Goal: Information Seeking & Learning: Learn about a topic

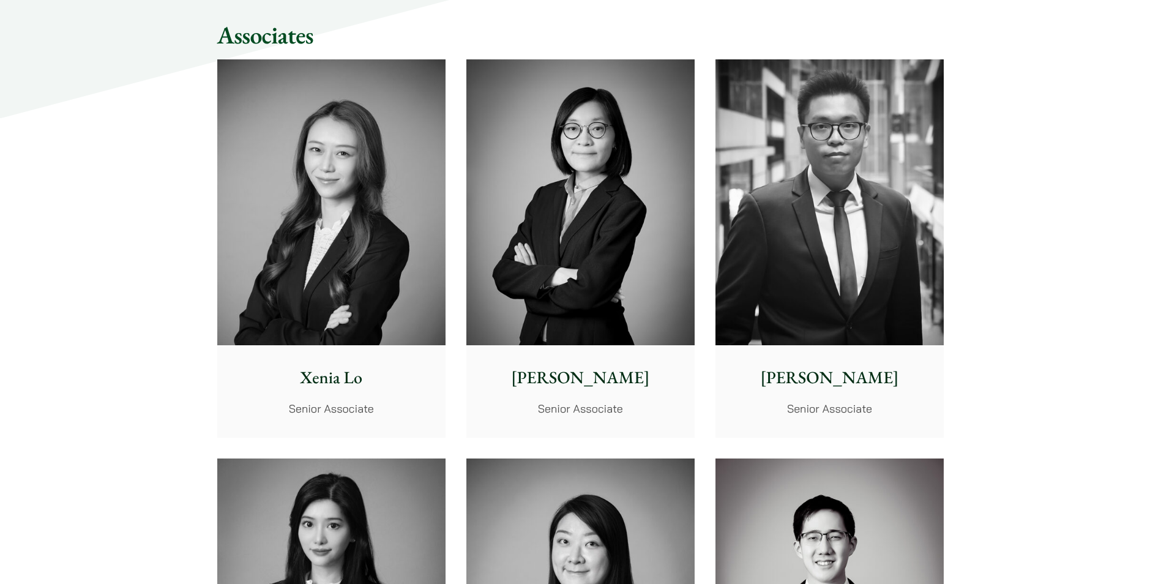
scroll to position [3245, 0]
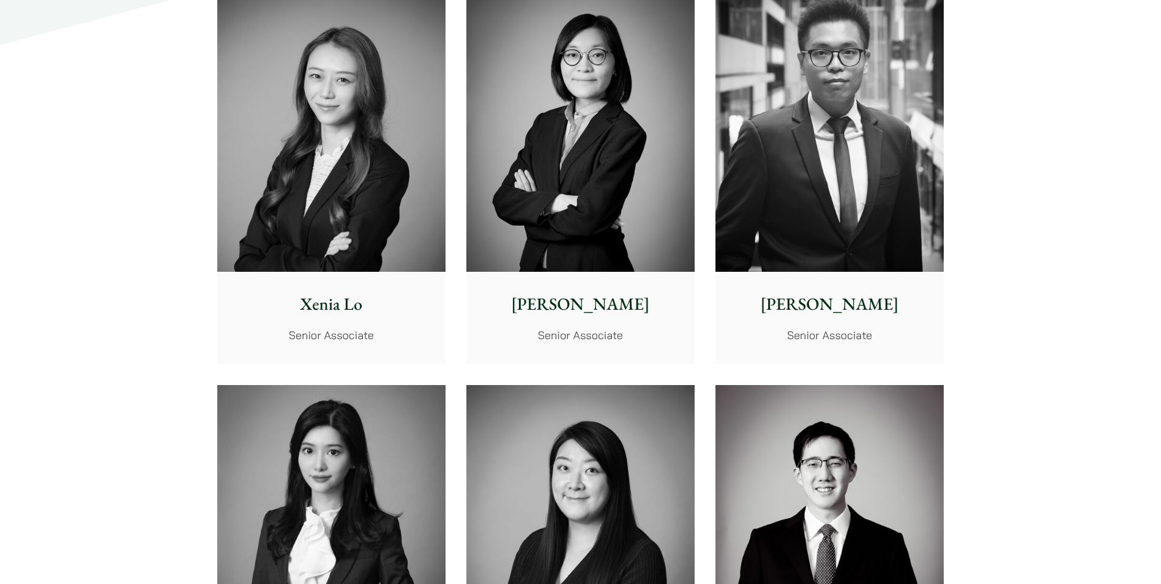
click at [635, 335] on p "Senior Associate" at bounding box center [580, 335] width 209 height 17
click at [332, 313] on p "Xenia Lo" at bounding box center [331, 304] width 209 height 26
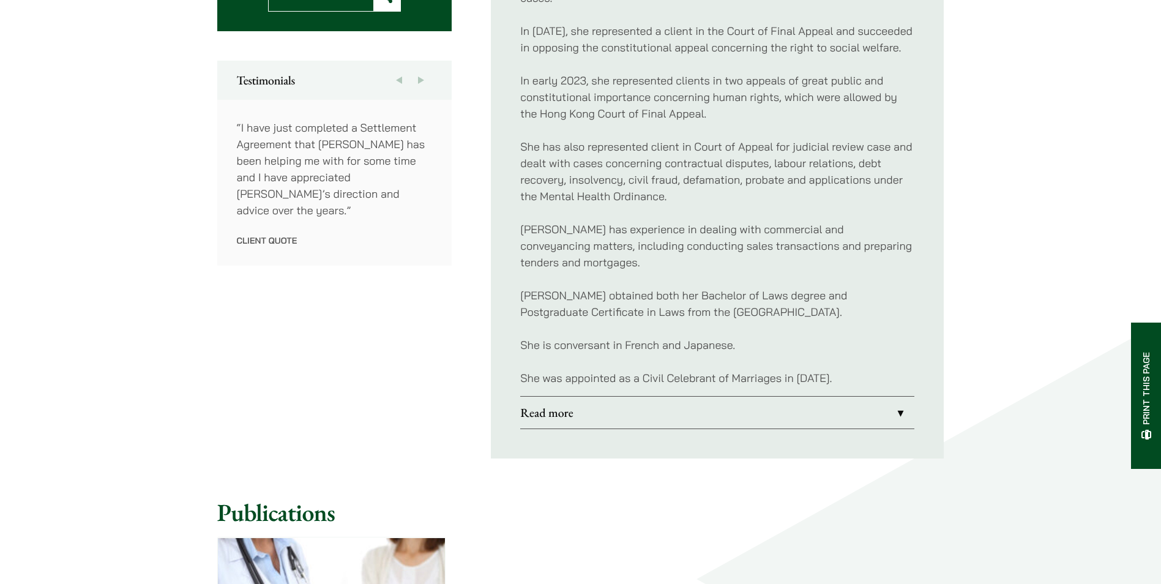
scroll to position [674, 0]
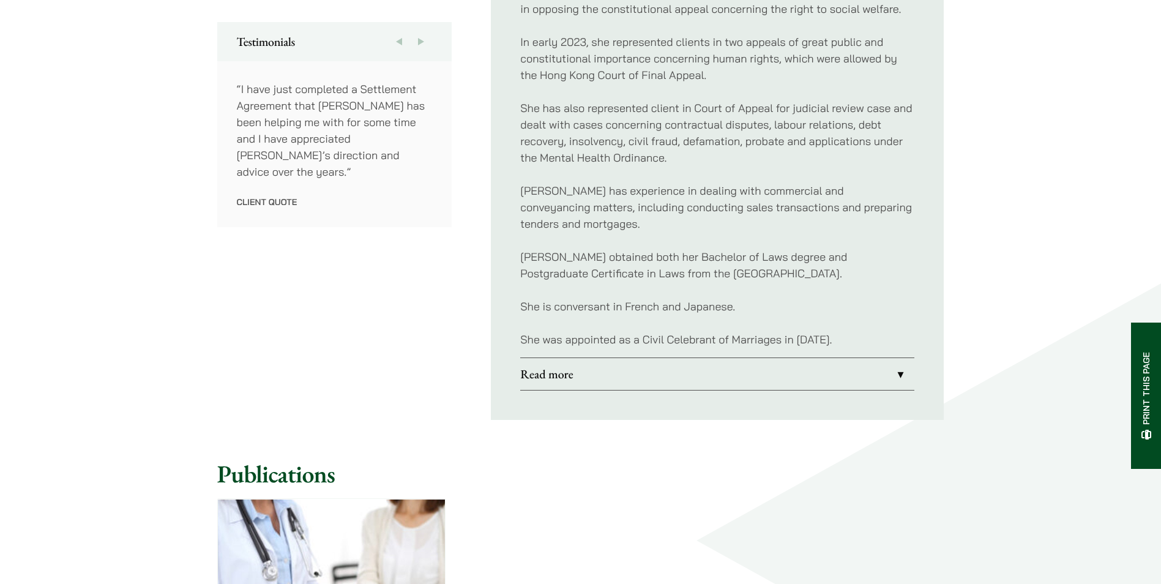
click at [902, 377] on link "Read more" at bounding box center [717, 374] width 394 height 32
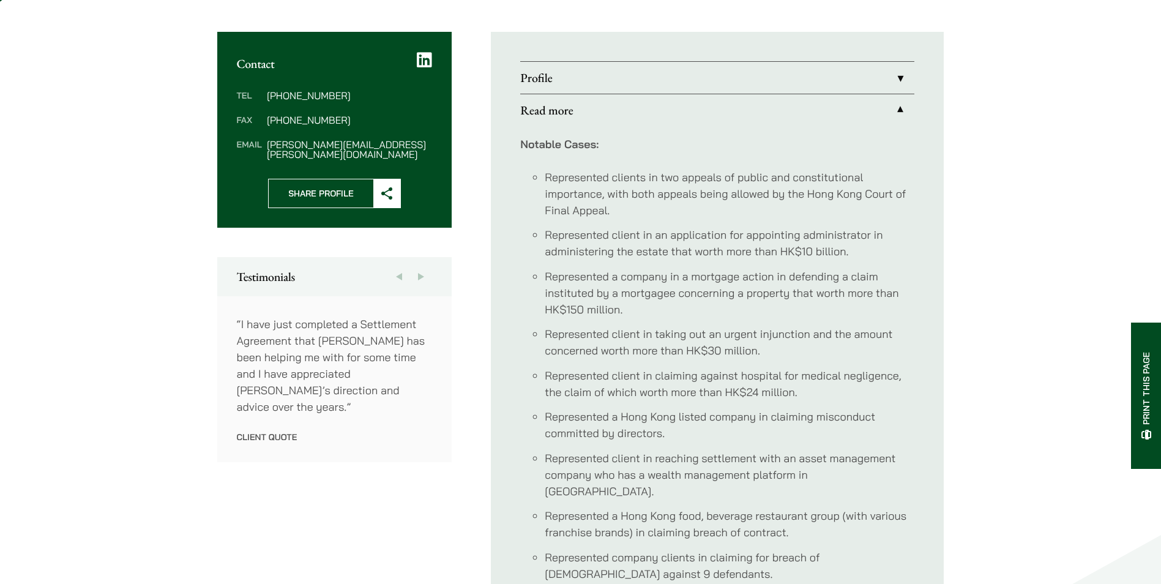
scroll to position [429, 0]
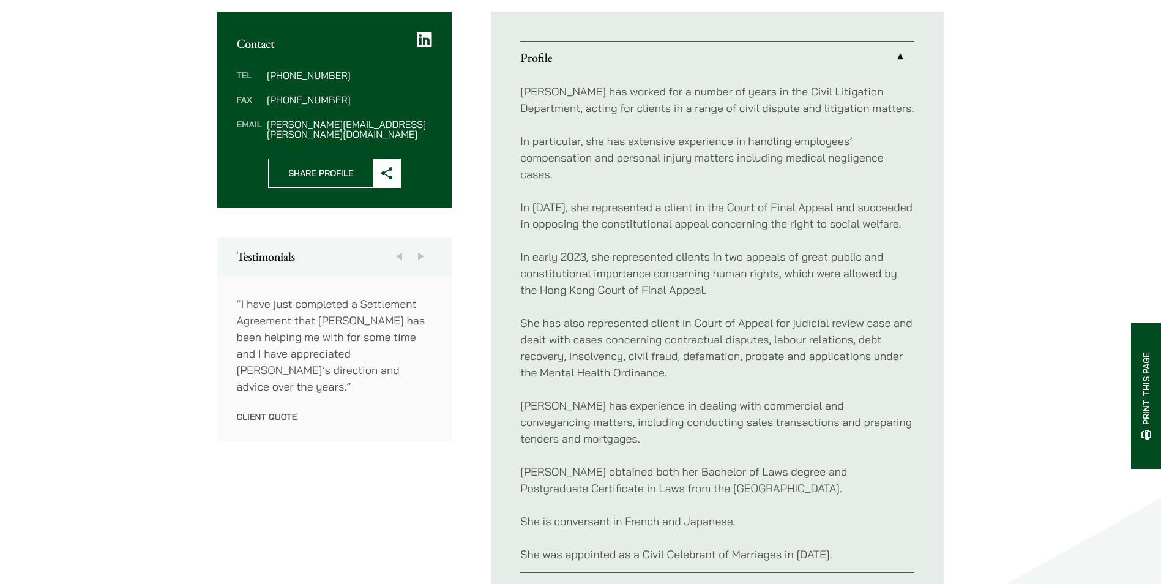
scroll to position [470, 0]
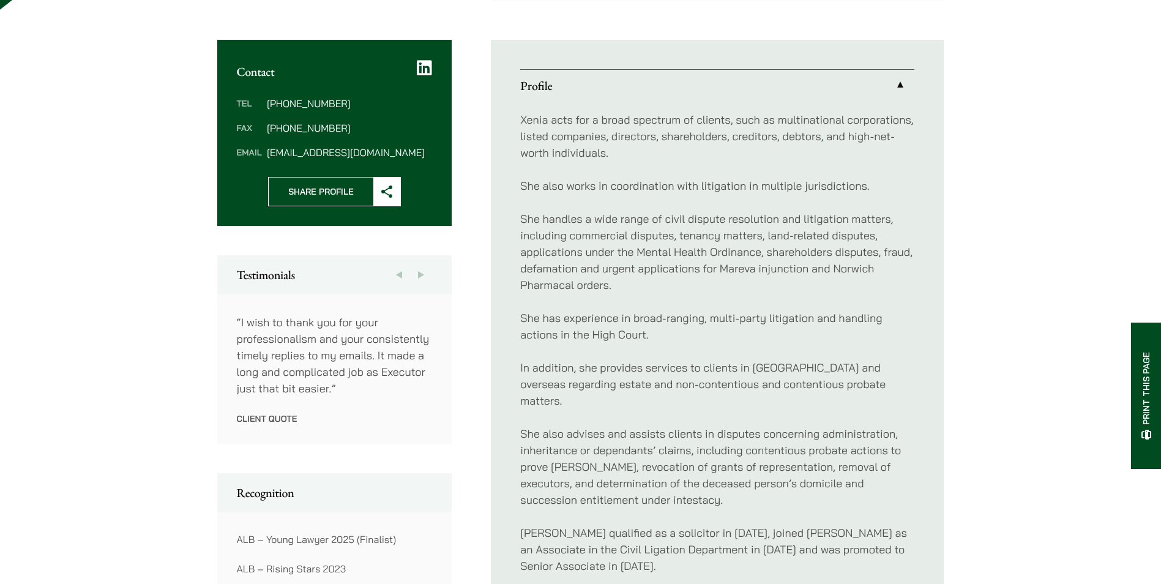
scroll to position [612, 0]
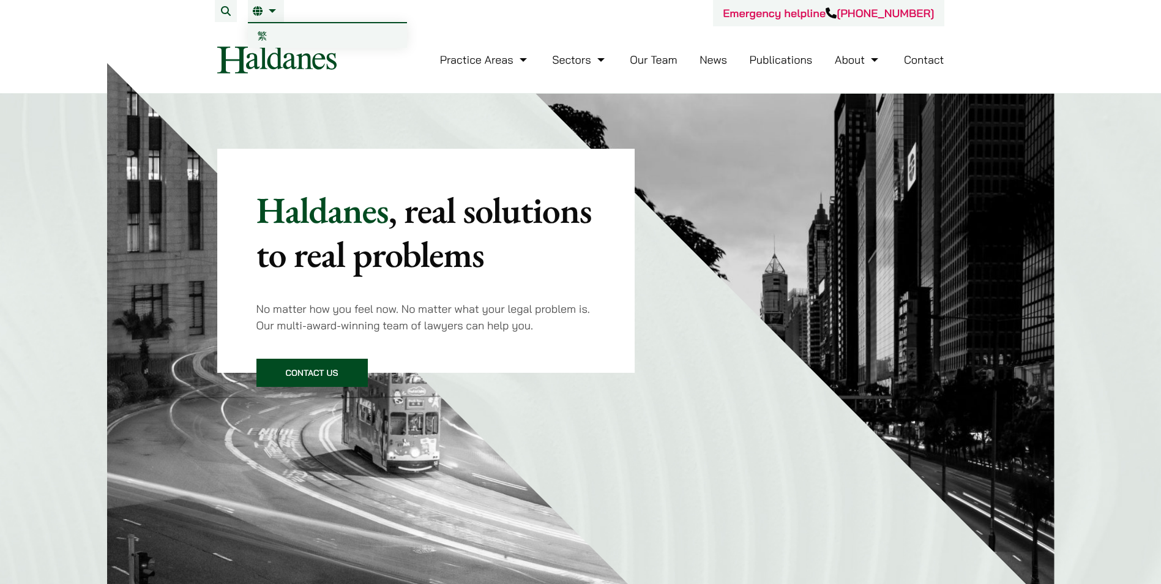
click at [260, 33] on span "繁" at bounding box center [263, 35] width 10 height 12
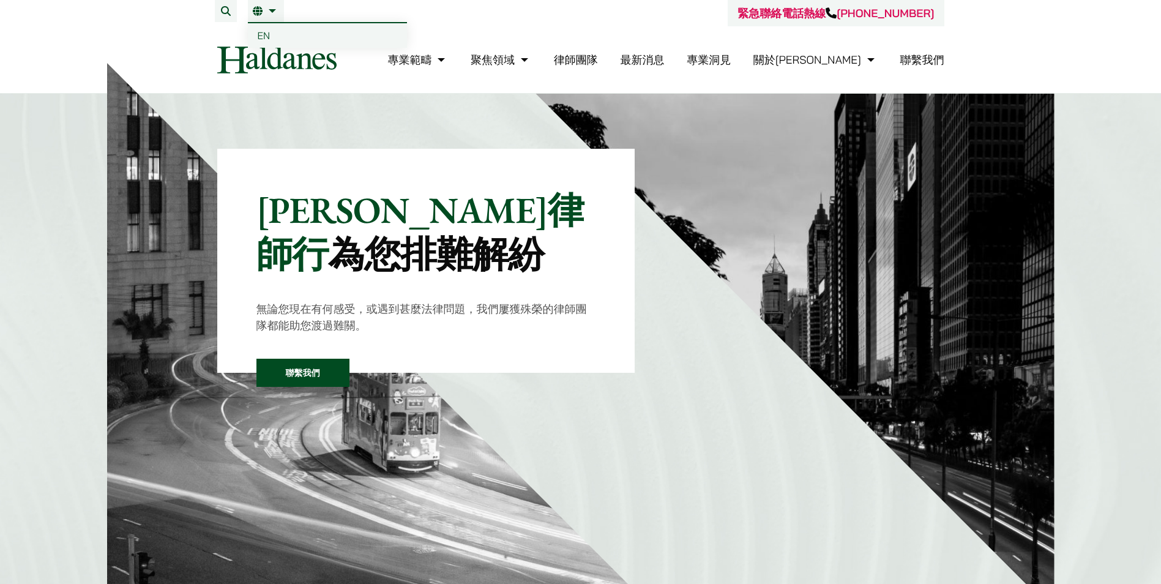
click at [269, 38] on span "EN" at bounding box center [264, 35] width 13 height 12
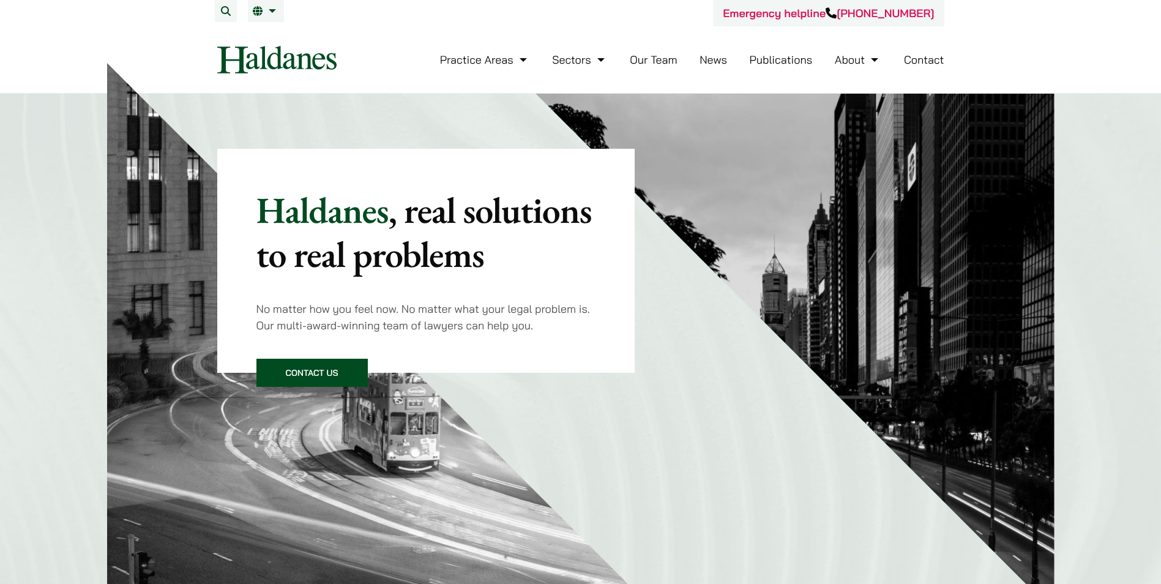
click at [320, 62] on img at bounding box center [276, 60] width 119 height 28
click at [918, 57] on link "Contact" at bounding box center [924, 60] width 40 height 14
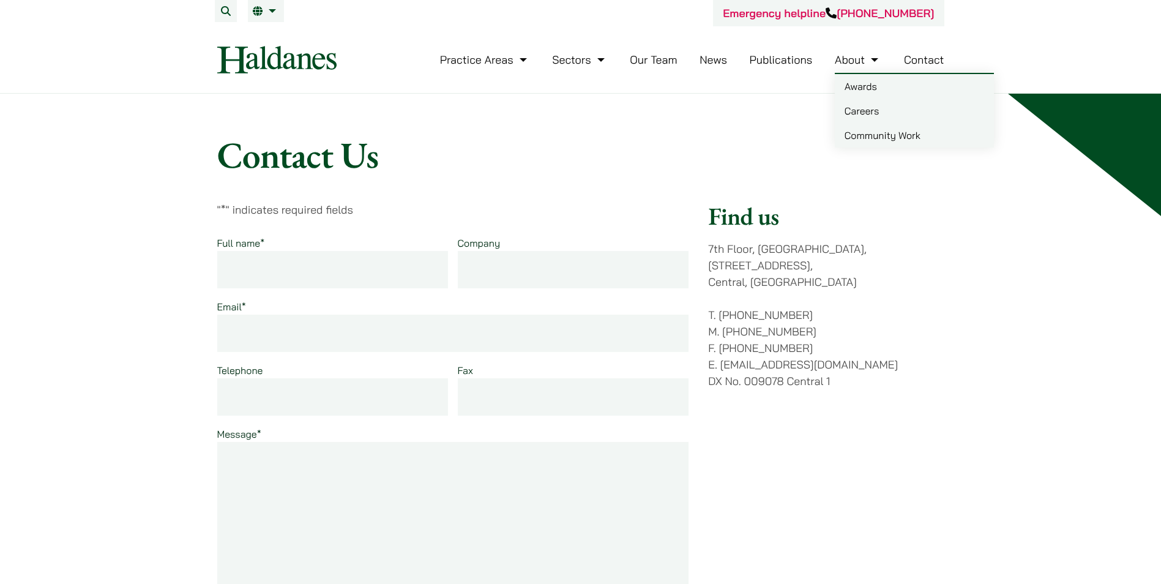
click at [843, 56] on link "About" at bounding box center [858, 60] width 47 height 14
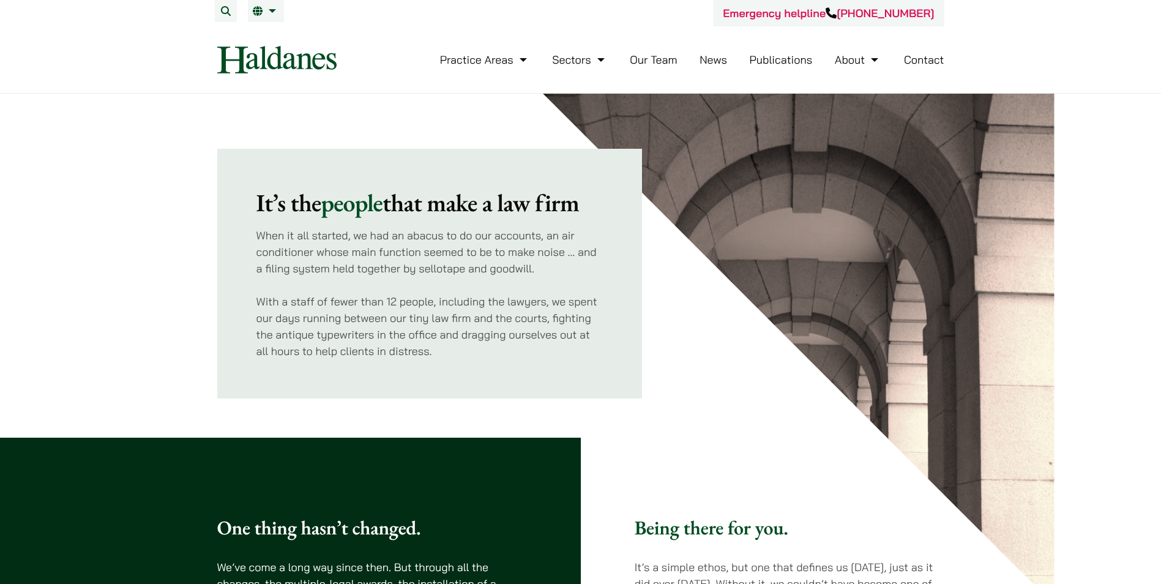
click at [707, 63] on link "News" at bounding box center [714, 60] width 28 height 14
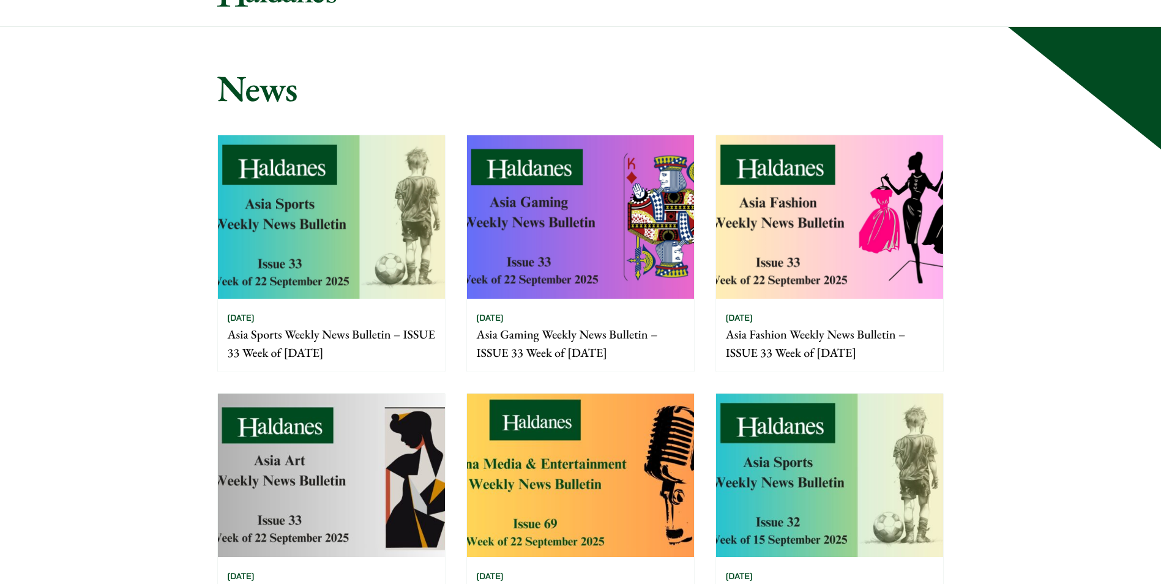
scroll to position [61, 0]
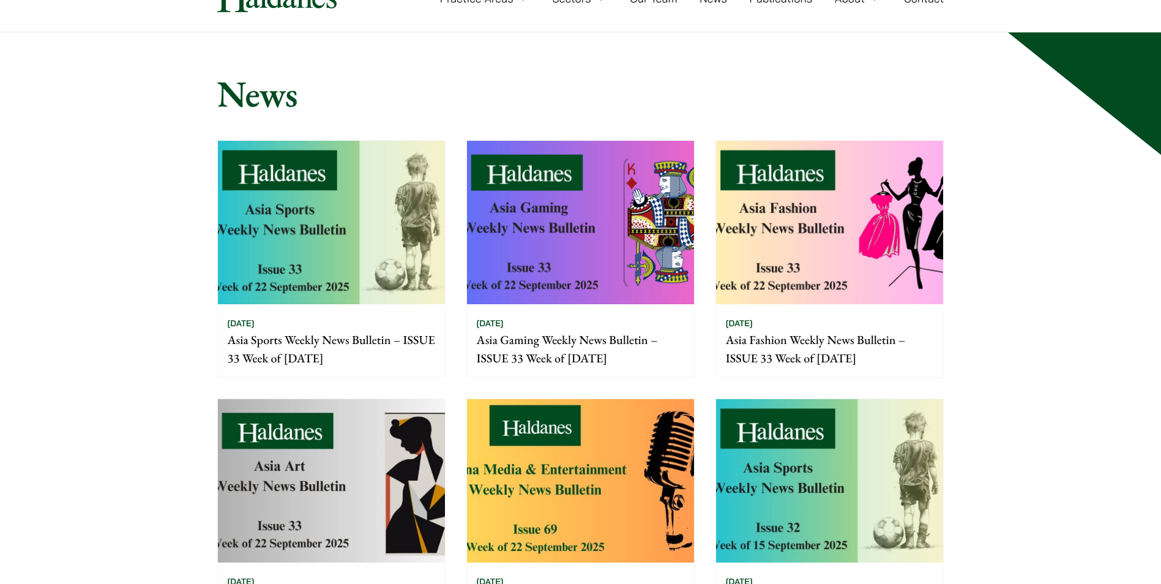
click at [327, 350] on p "Asia Sports Weekly News Bulletin – ISSUE 33 Week of [DATE]" at bounding box center [332, 349] width 208 height 37
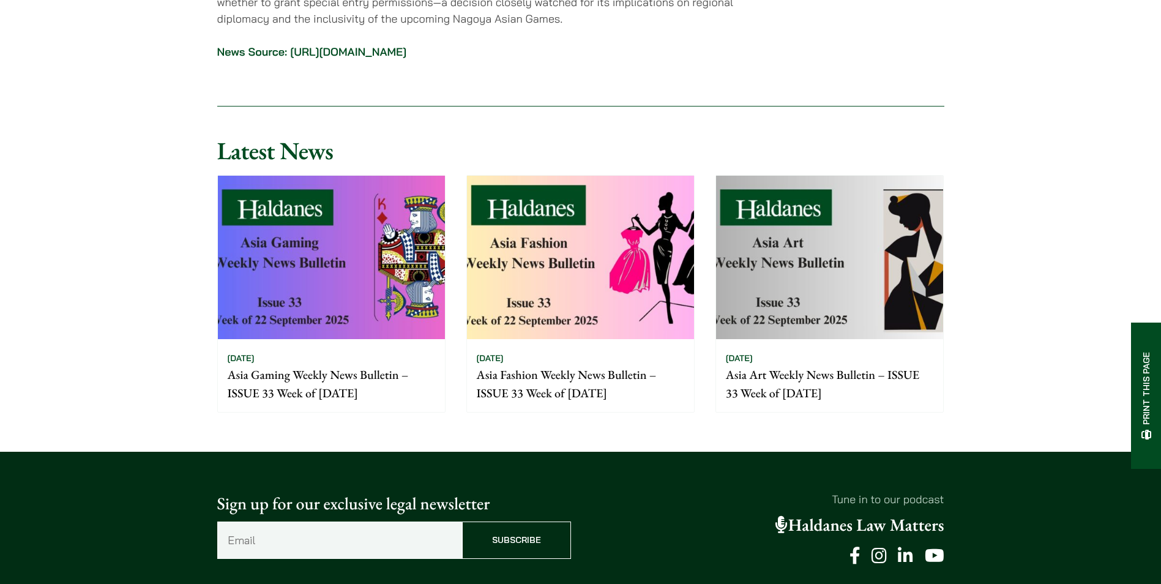
scroll to position [3490, 0]
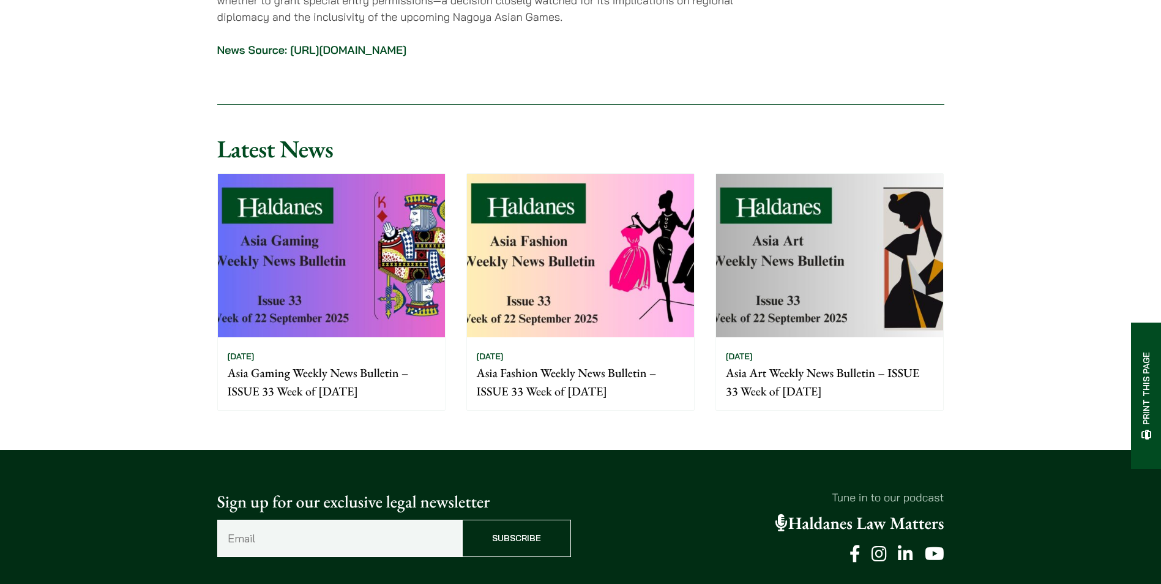
click at [545, 261] on img at bounding box center [580, 255] width 227 height 163
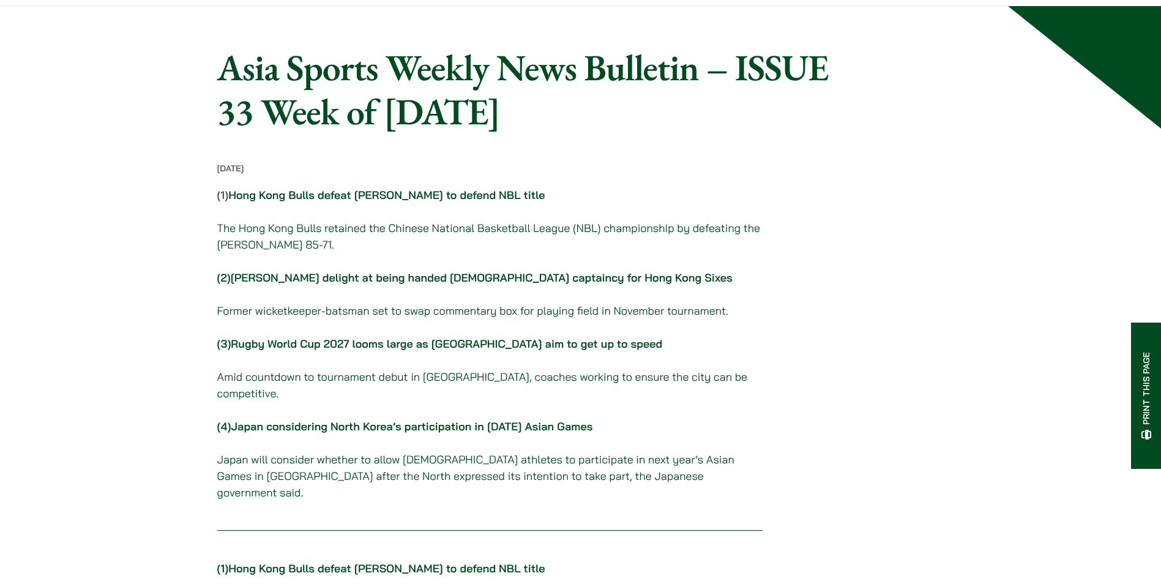
scroll to position [0, 0]
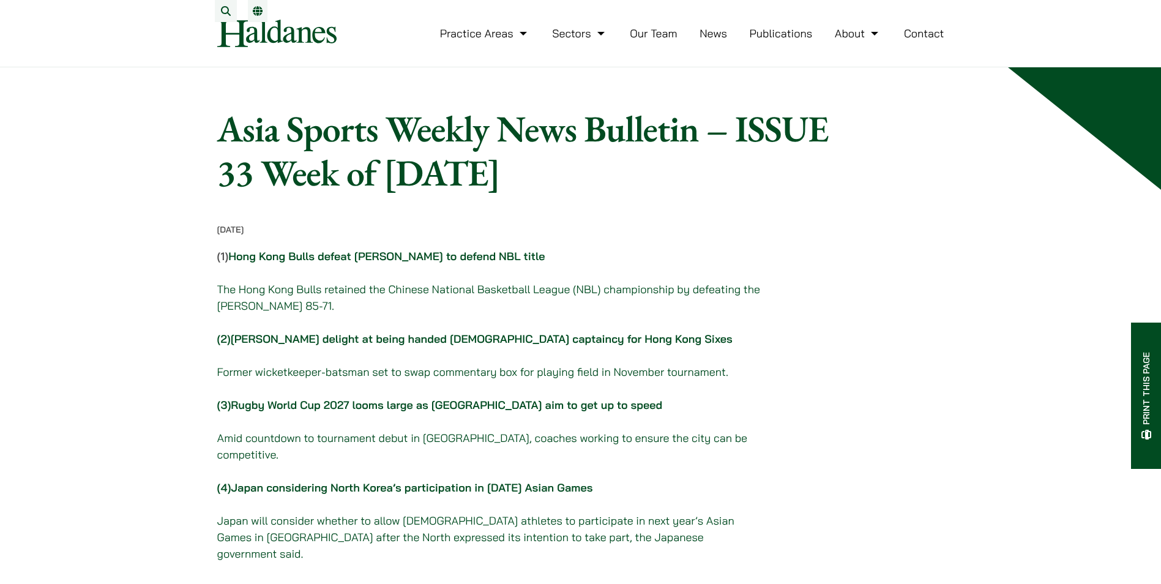
click at [708, 40] on link "News" at bounding box center [714, 33] width 28 height 14
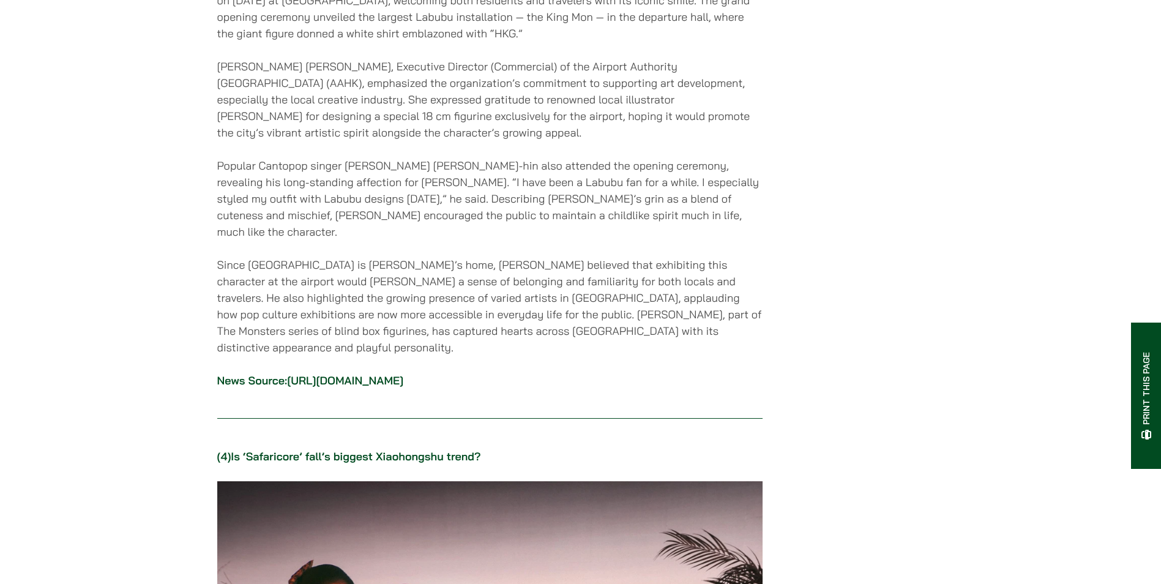
scroll to position [2694, 0]
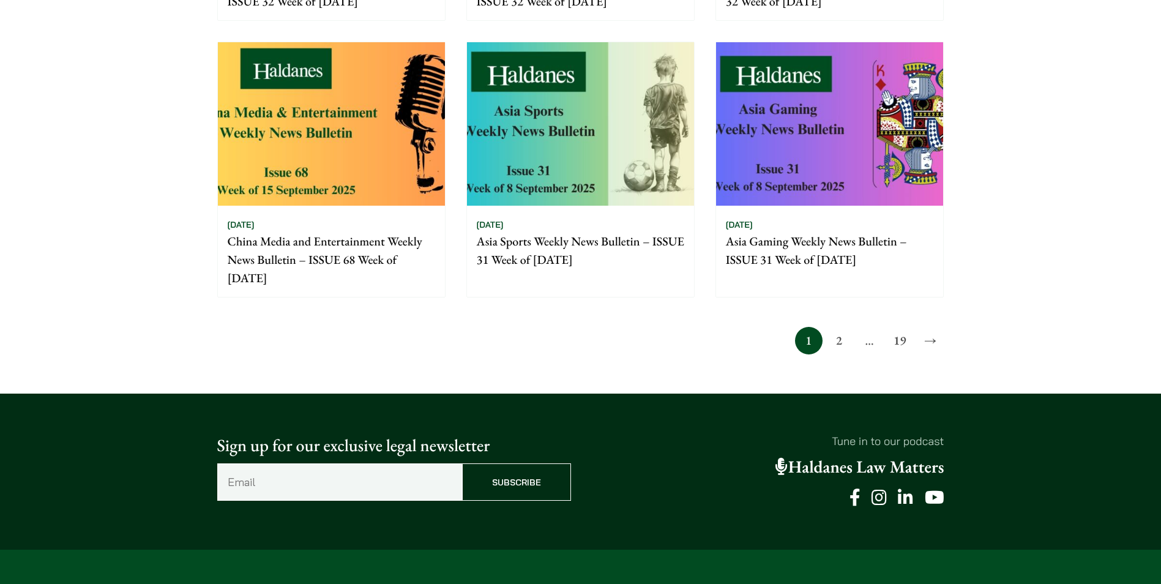
scroll to position [1102, 0]
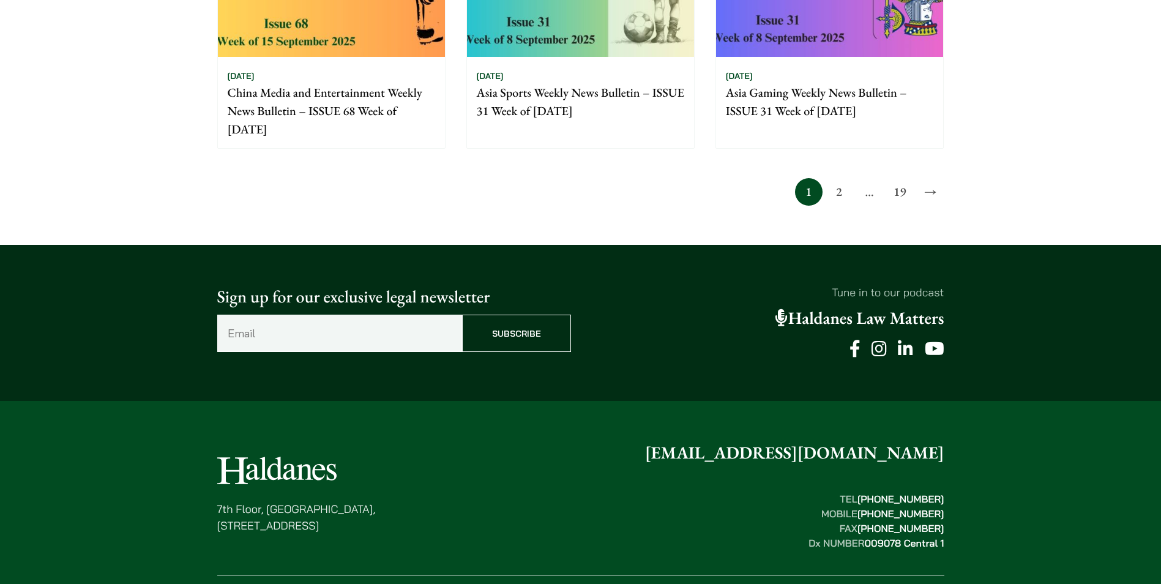
click at [904, 195] on link "19" at bounding box center [901, 192] width 28 height 28
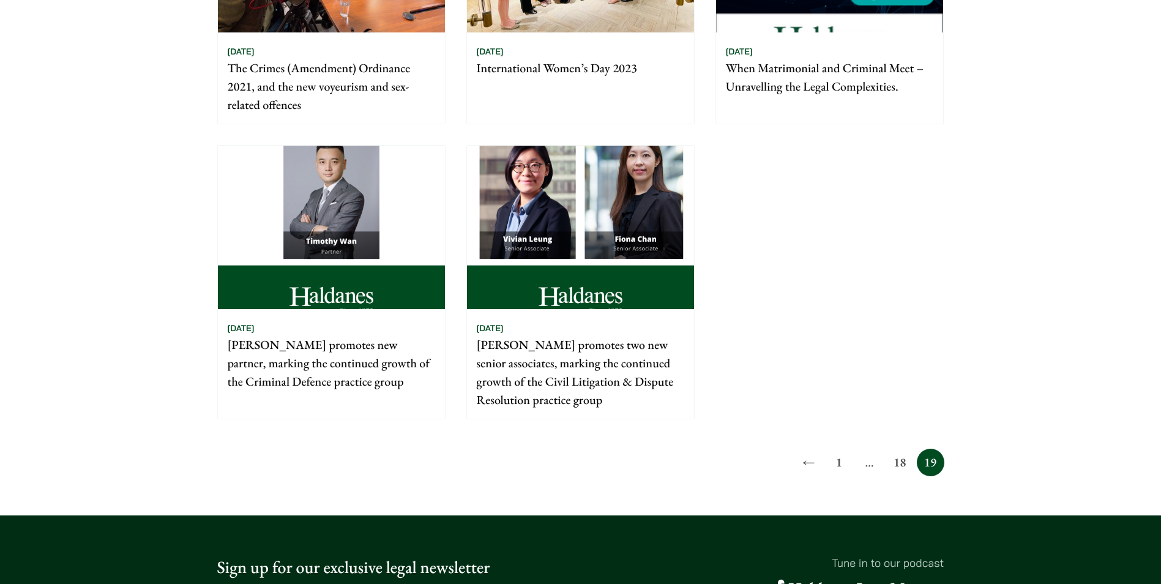
scroll to position [980, 0]
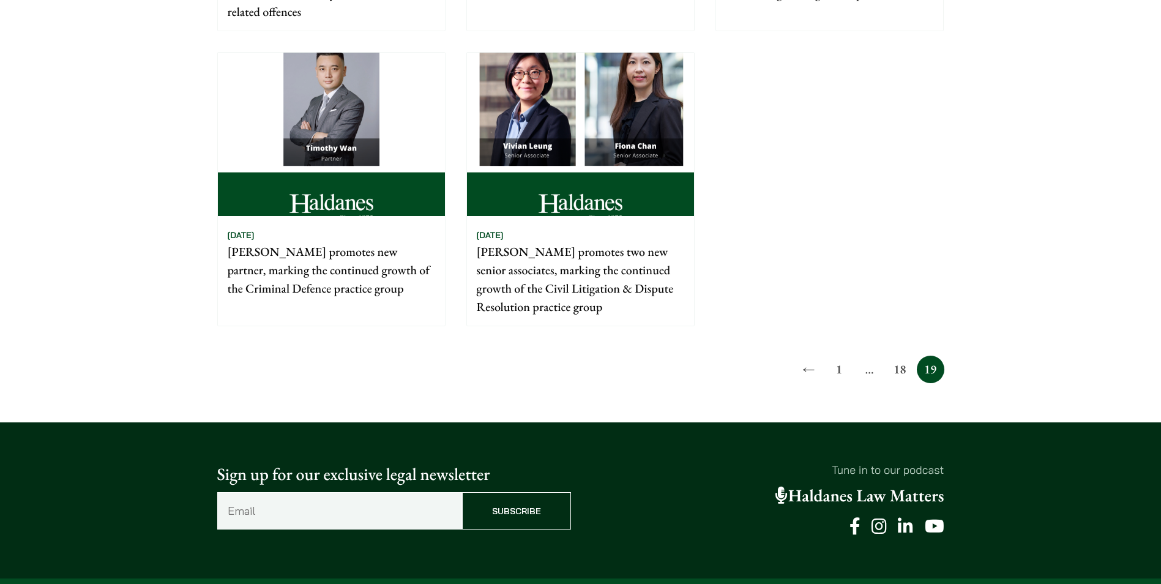
click at [902, 373] on link "18" at bounding box center [901, 370] width 28 height 28
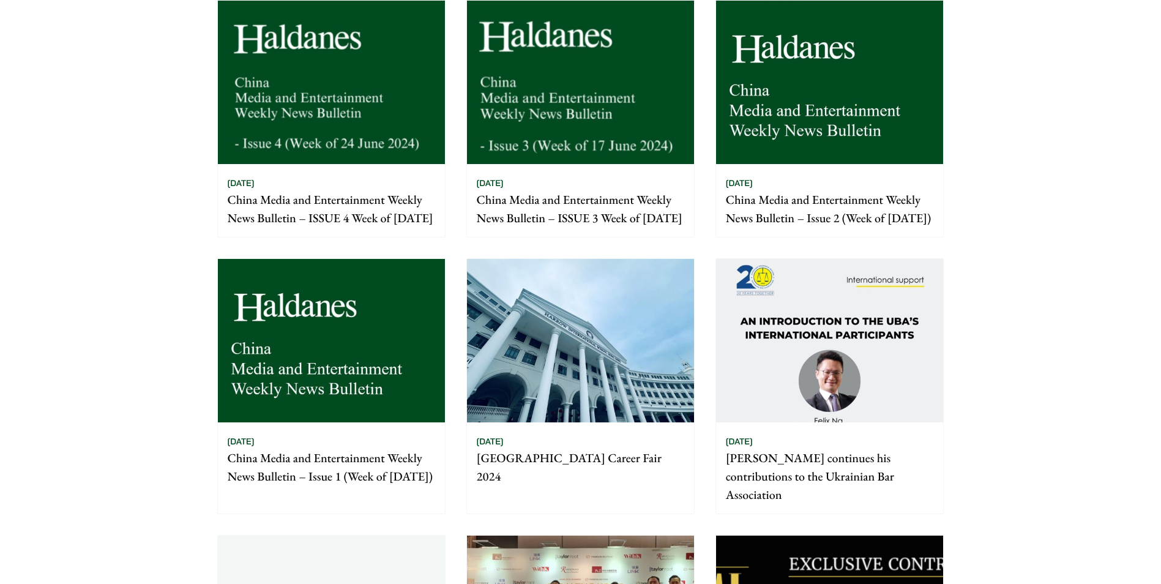
scroll to position [490, 0]
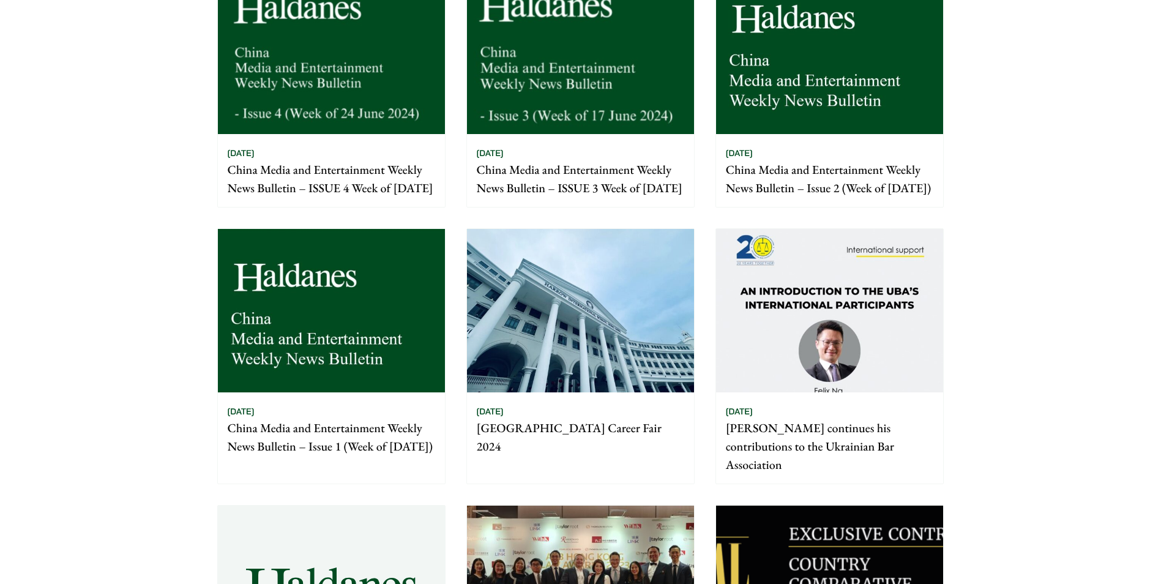
click at [284, 456] on p "China Media and Entertainment Weekly News Bulletin – Issue 1 (Week of [DATE])" at bounding box center [332, 437] width 208 height 37
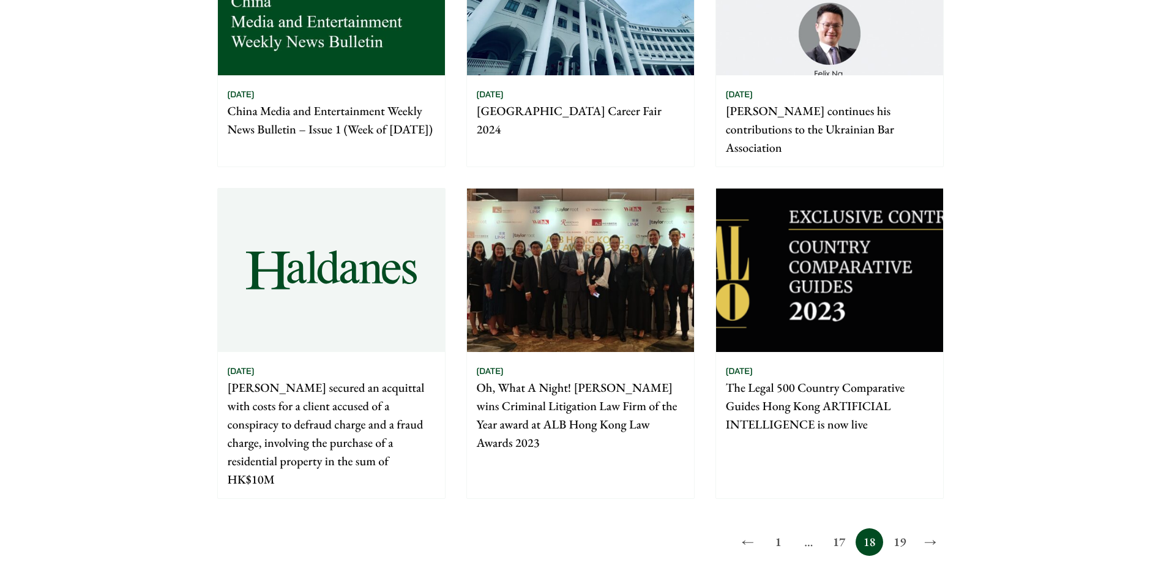
scroll to position [918, 0]
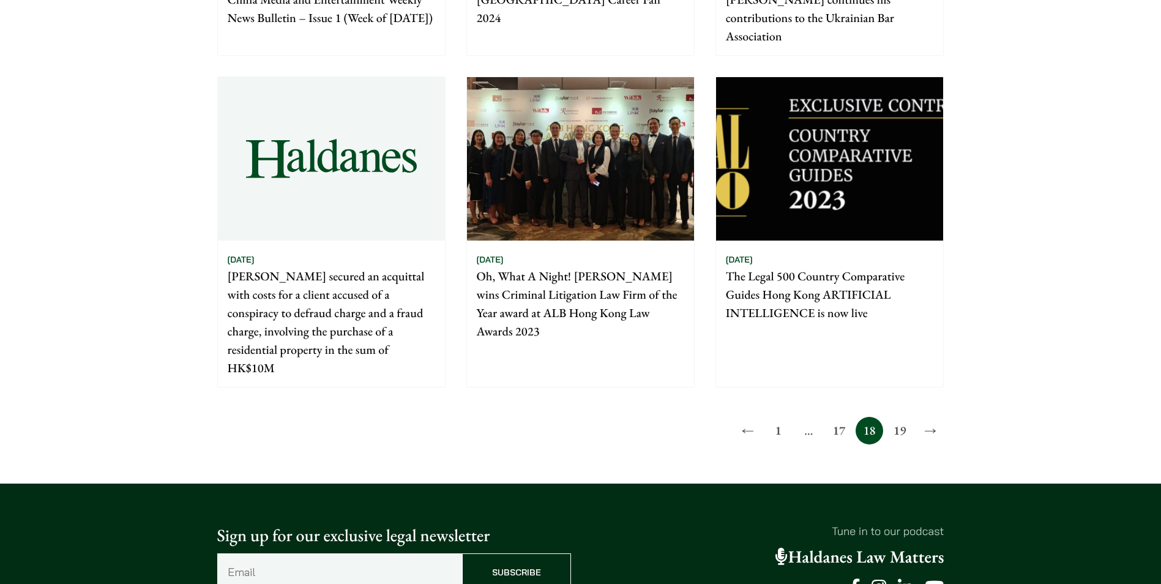
click at [841, 445] on link "17" at bounding box center [839, 431] width 28 height 28
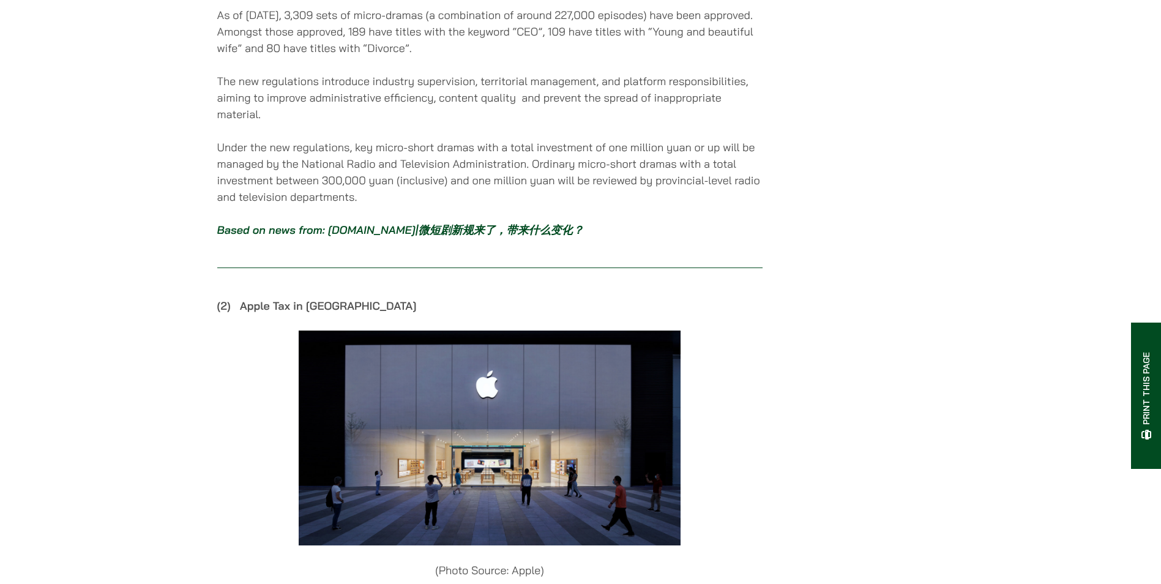
scroll to position [1286, 0]
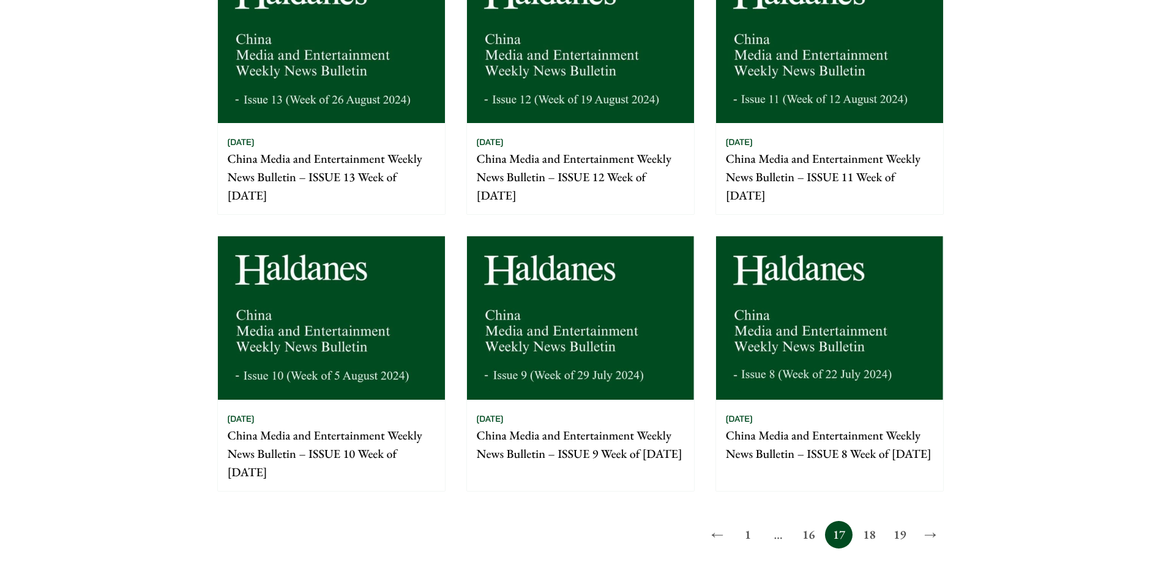
scroll to position [918, 0]
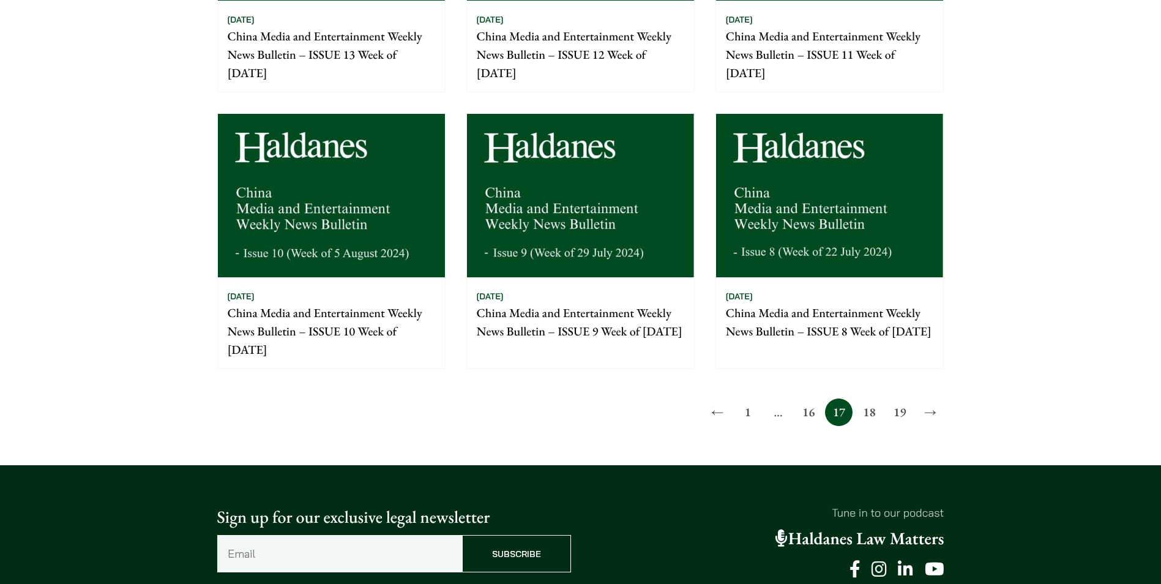
click at [812, 421] on link "16" at bounding box center [809, 413] width 28 height 28
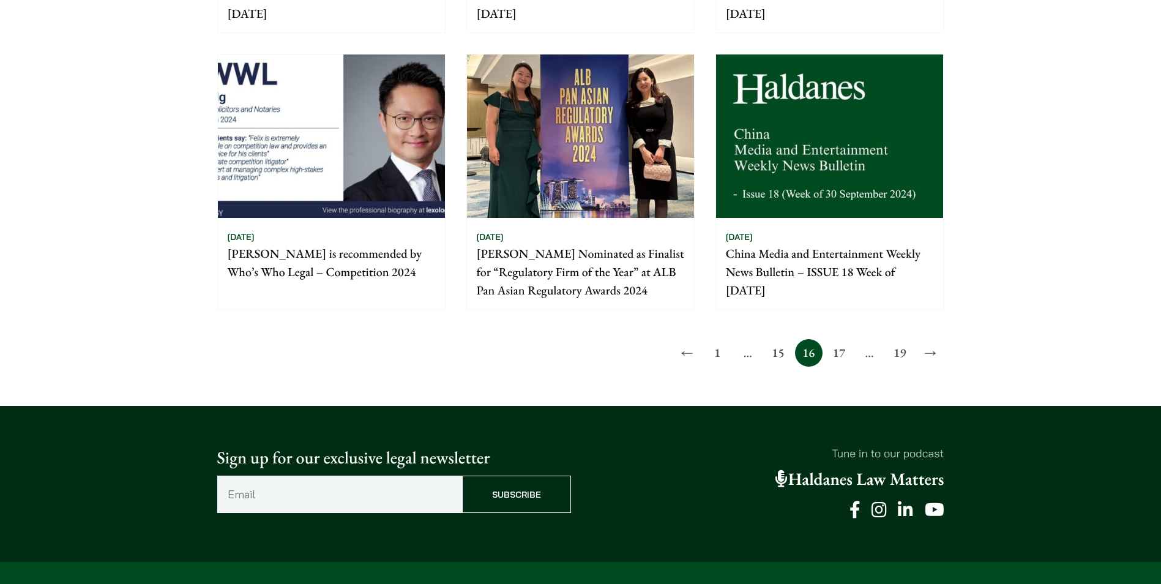
scroll to position [980, 0]
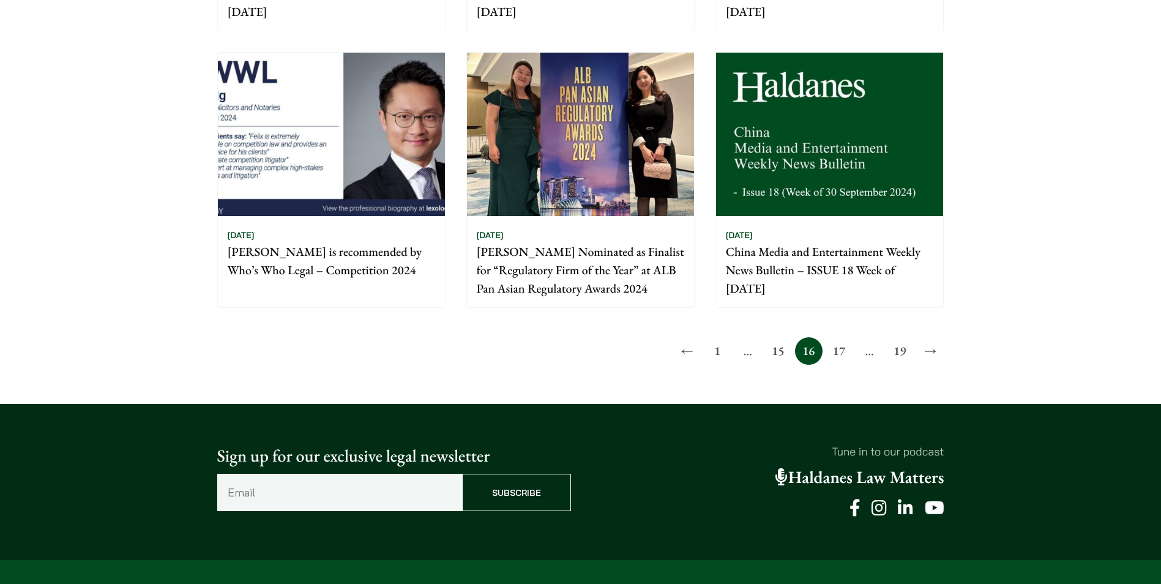
click at [782, 348] on link "15" at bounding box center [779, 351] width 28 height 28
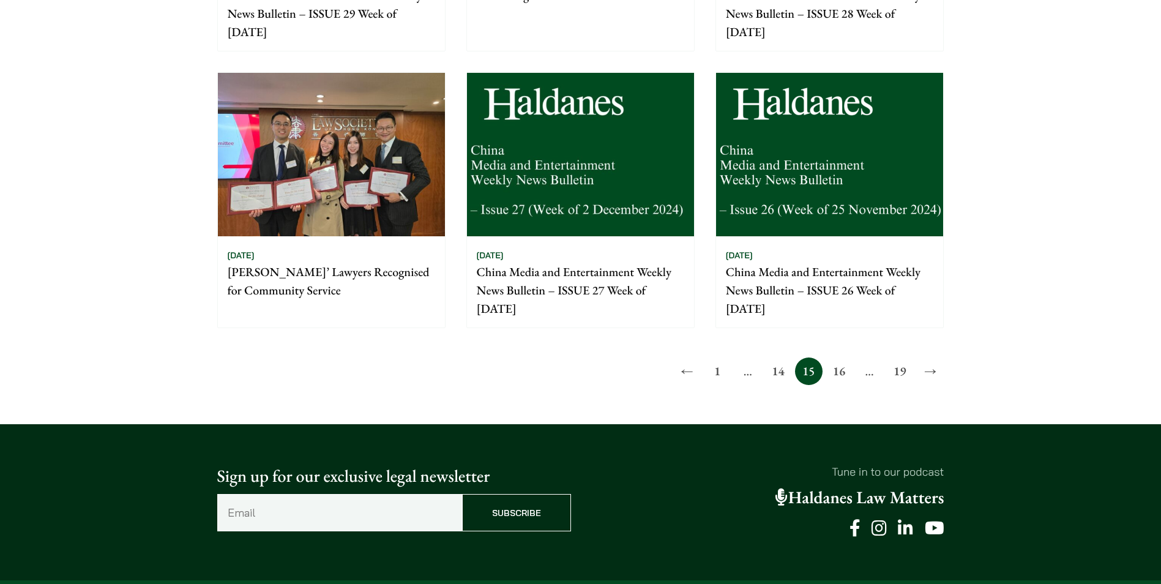
scroll to position [980, 0]
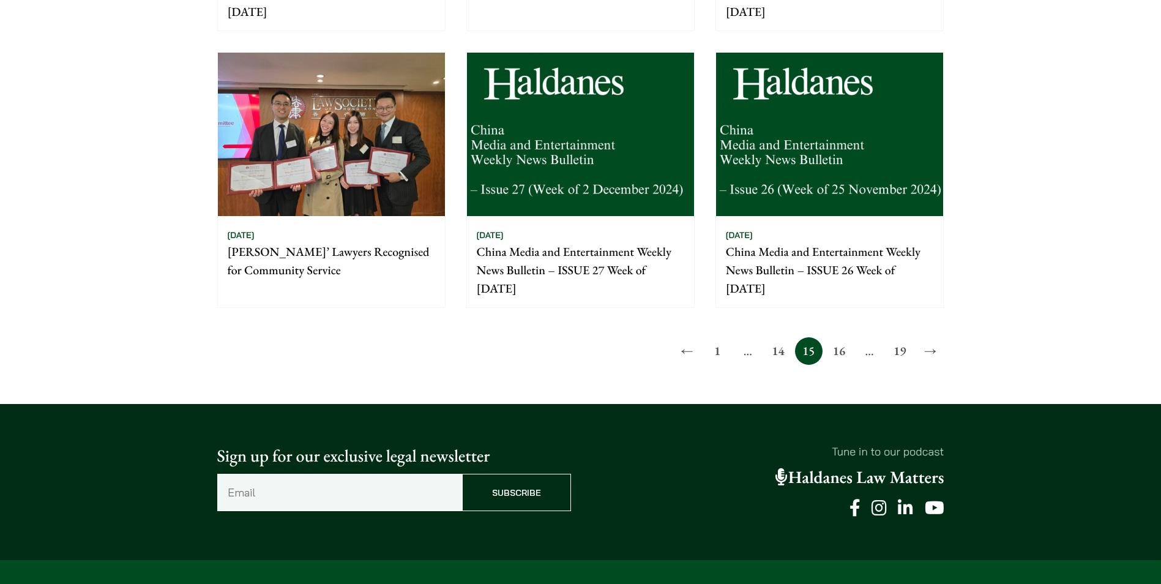
click at [782, 347] on link "14" at bounding box center [779, 351] width 28 height 28
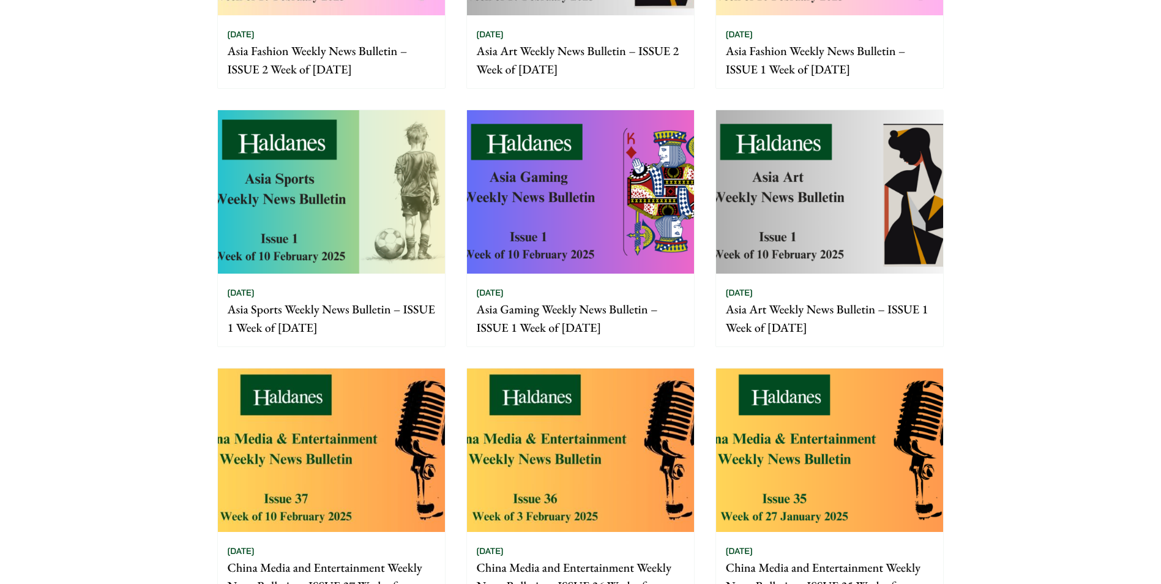
scroll to position [612, 0]
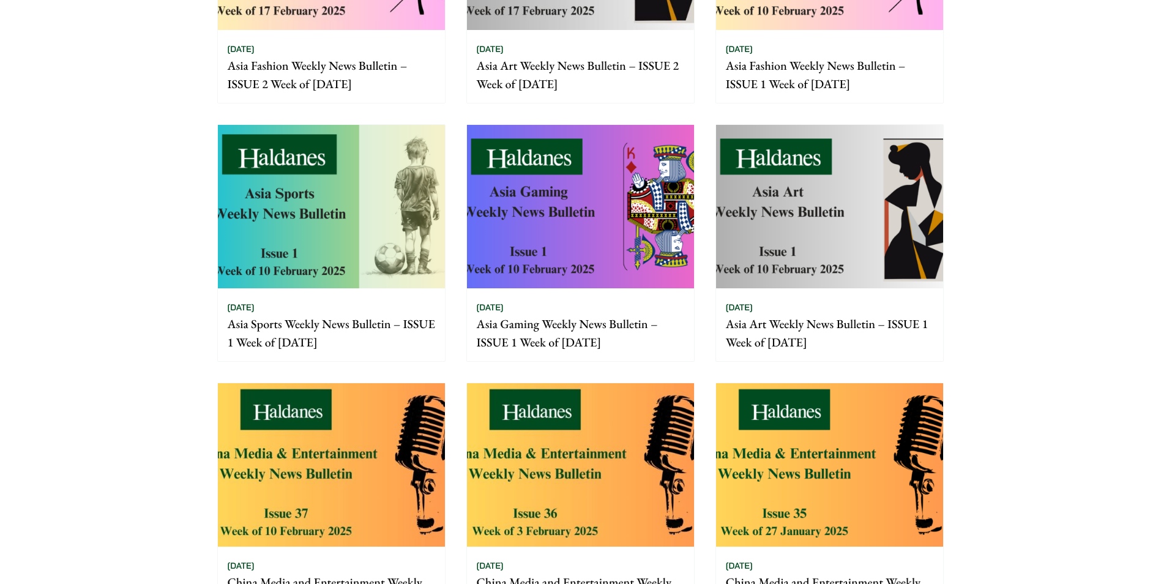
click at [787, 344] on p "Asia Art Weekly News Bulletin – ISSUE 1 Week of [DATE]" at bounding box center [830, 333] width 208 height 37
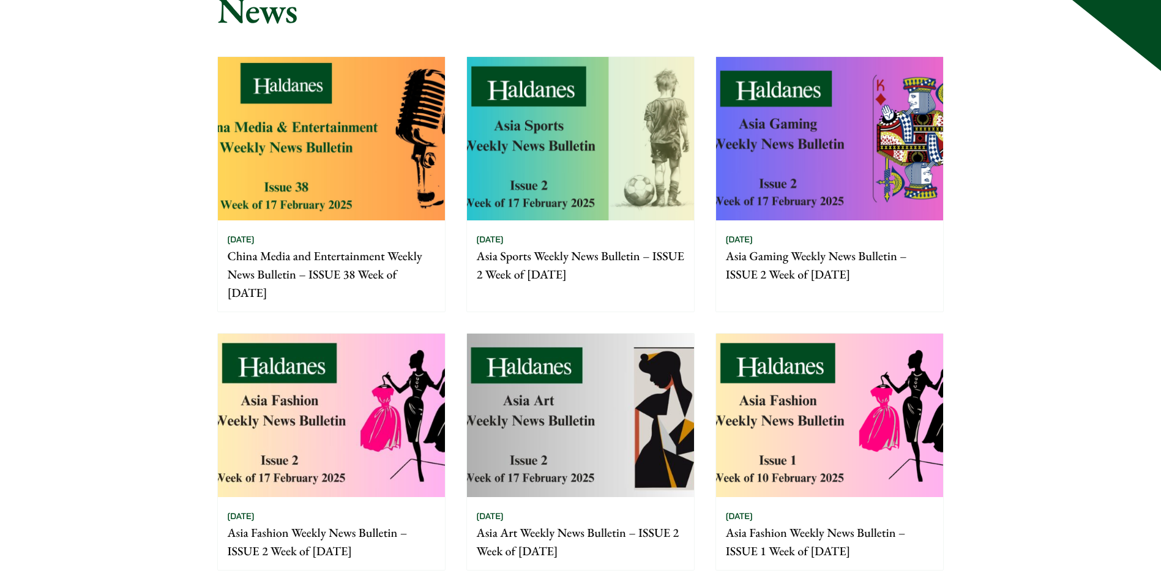
scroll to position [0, 0]
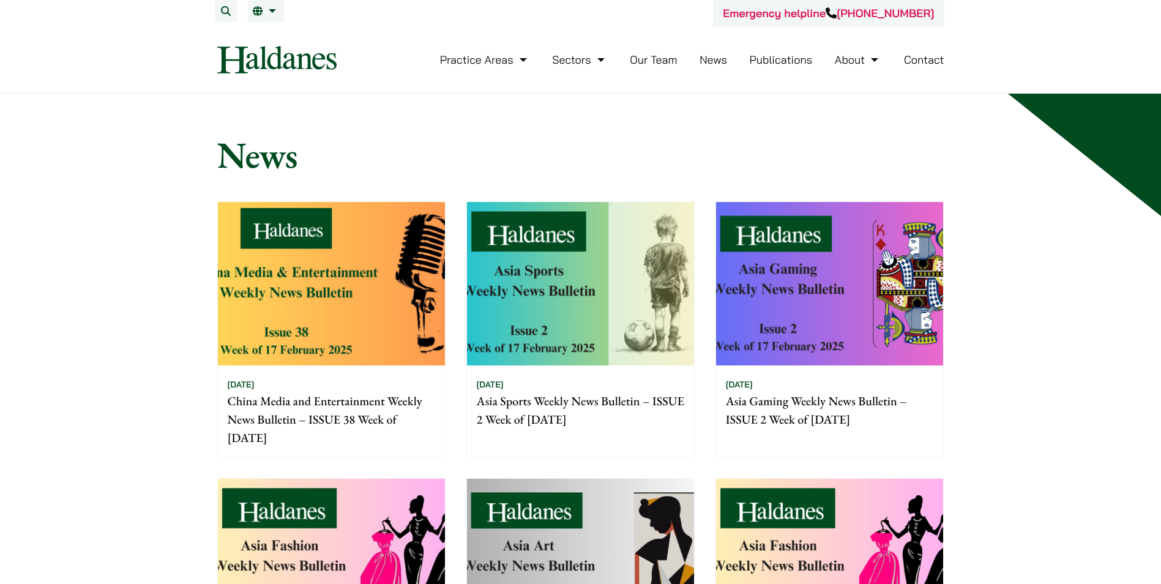
click at [808, 60] on link "Publications" at bounding box center [781, 60] width 63 height 14
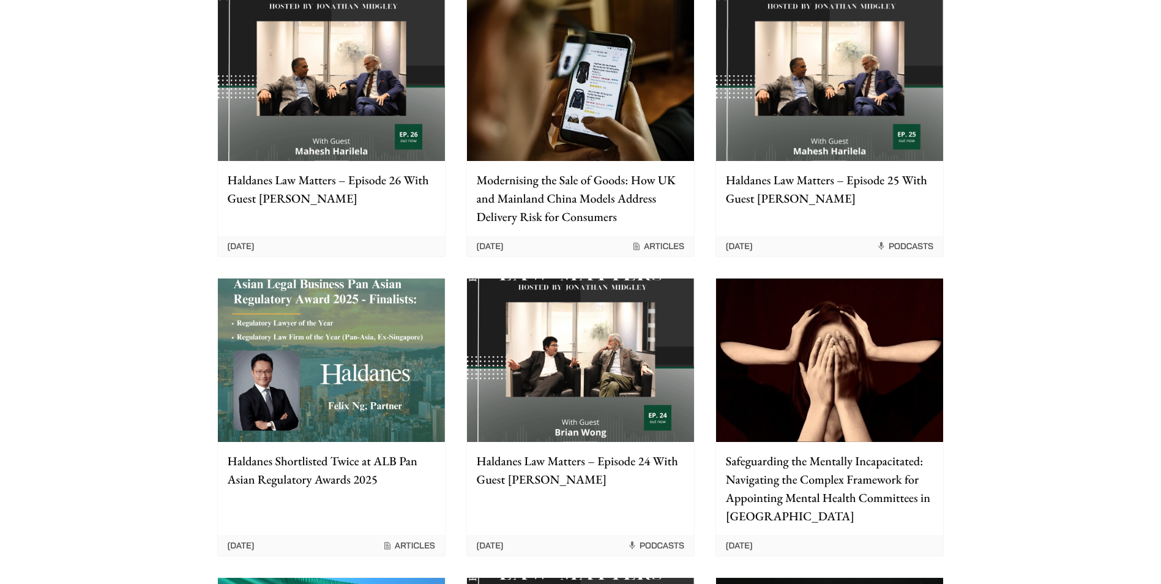
scroll to position [122, 0]
